Goal: Transaction & Acquisition: Obtain resource

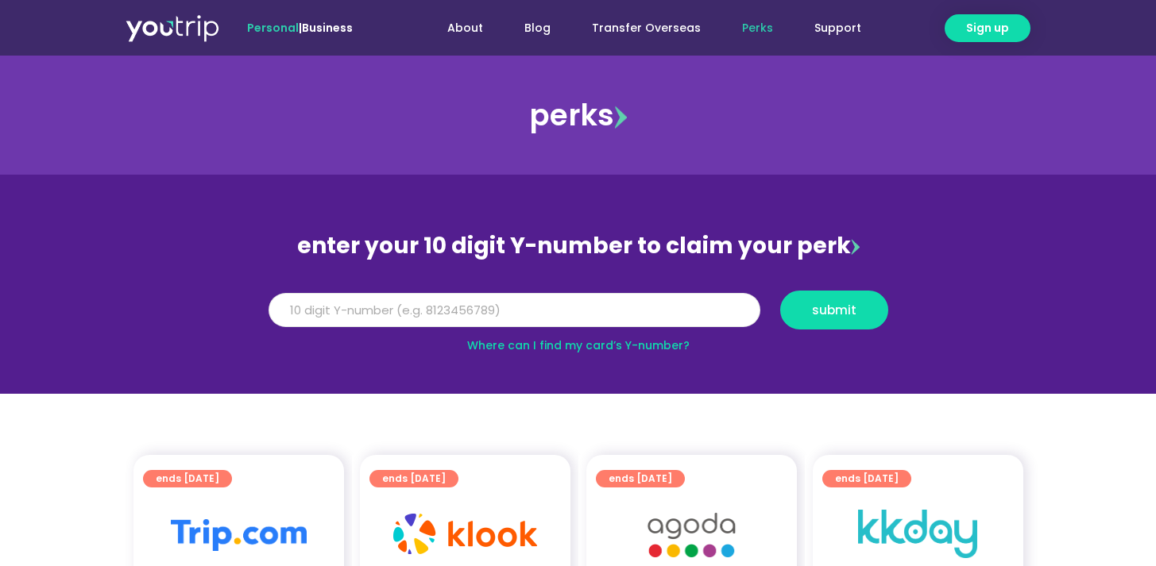
click at [408, 303] on input "Y Number" at bounding box center [515, 310] width 492 height 35
type input "8184073795"
click at [855, 321] on button "submit" at bounding box center [834, 310] width 108 height 39
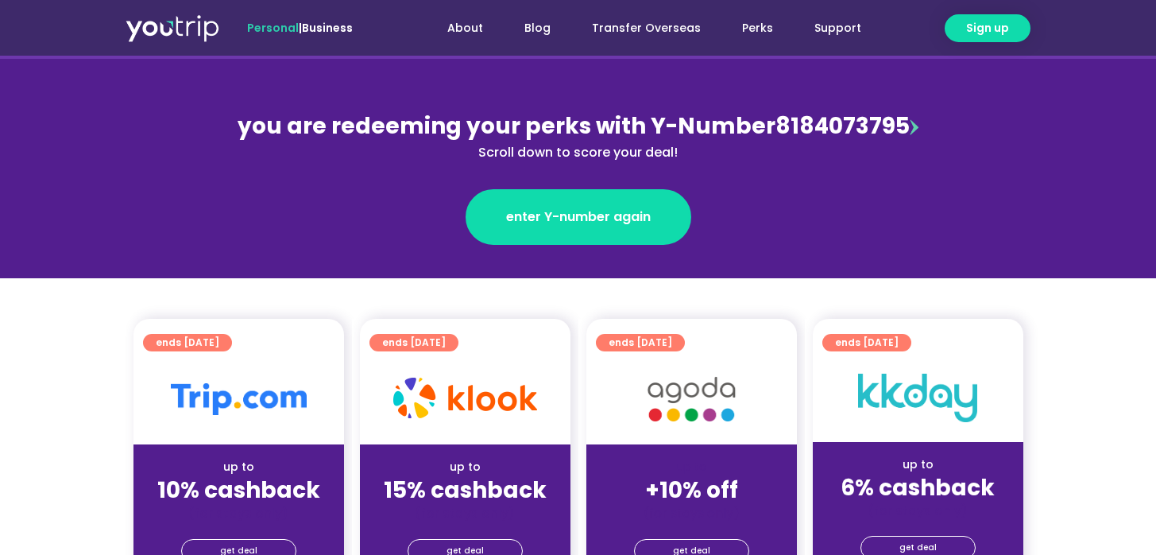
scroll to position [294, 0]
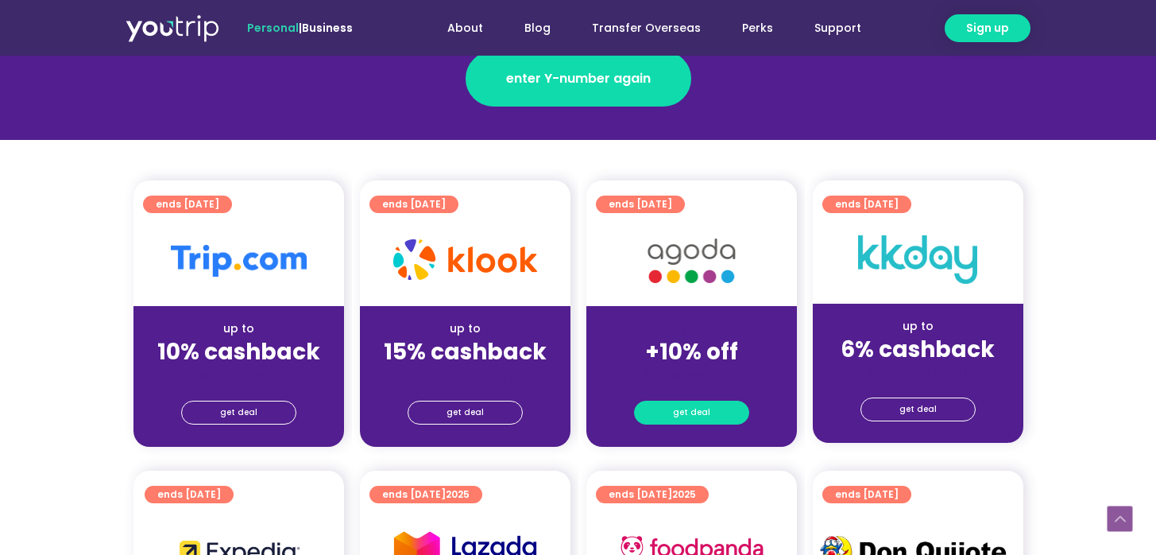
click at [690, 418] on span "get deal" at bounding box center [691, 412] width 37 height 22
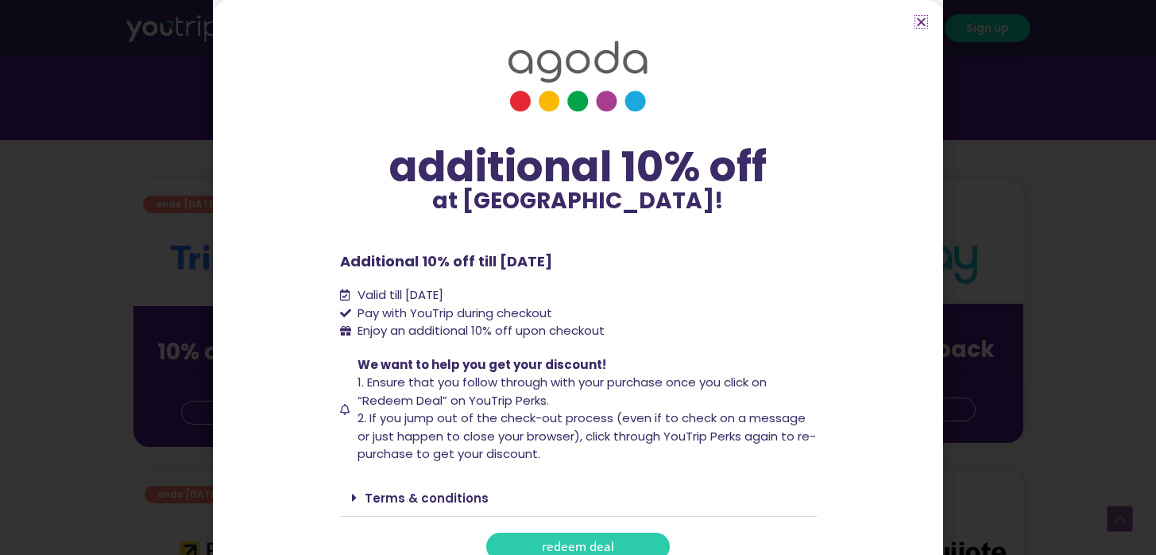
scroll to position [17, 0]
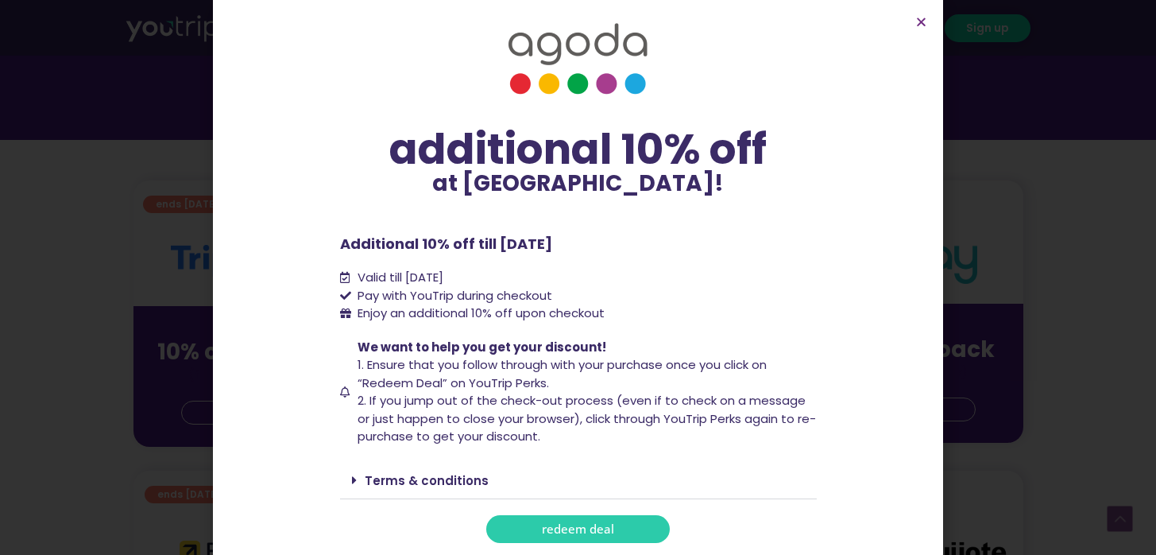
click at [554, 524] on span "redeem deal" at bounding box center [578, 529] width 72 height 12
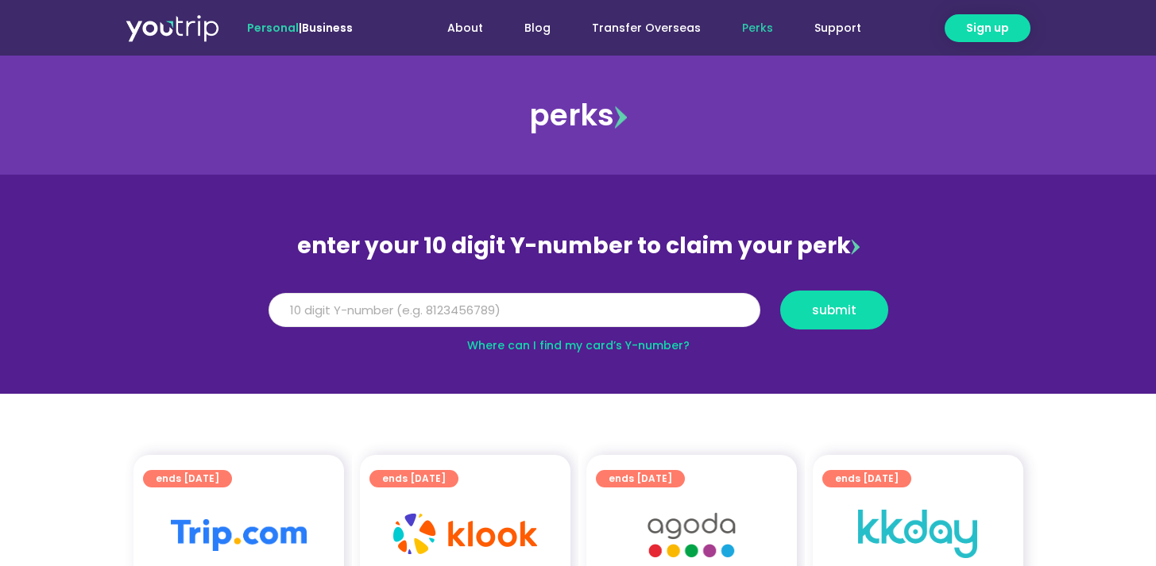
click at [549, 310] on input "Y Number" at bounding box center [515, 310] width 492 height 35
type input "8184073795"
click at [817, 315] on span "submit" at bounding box center [834, 310] width 44 height 12
